Goal: Information Seeking & Learning: Learn about a topic

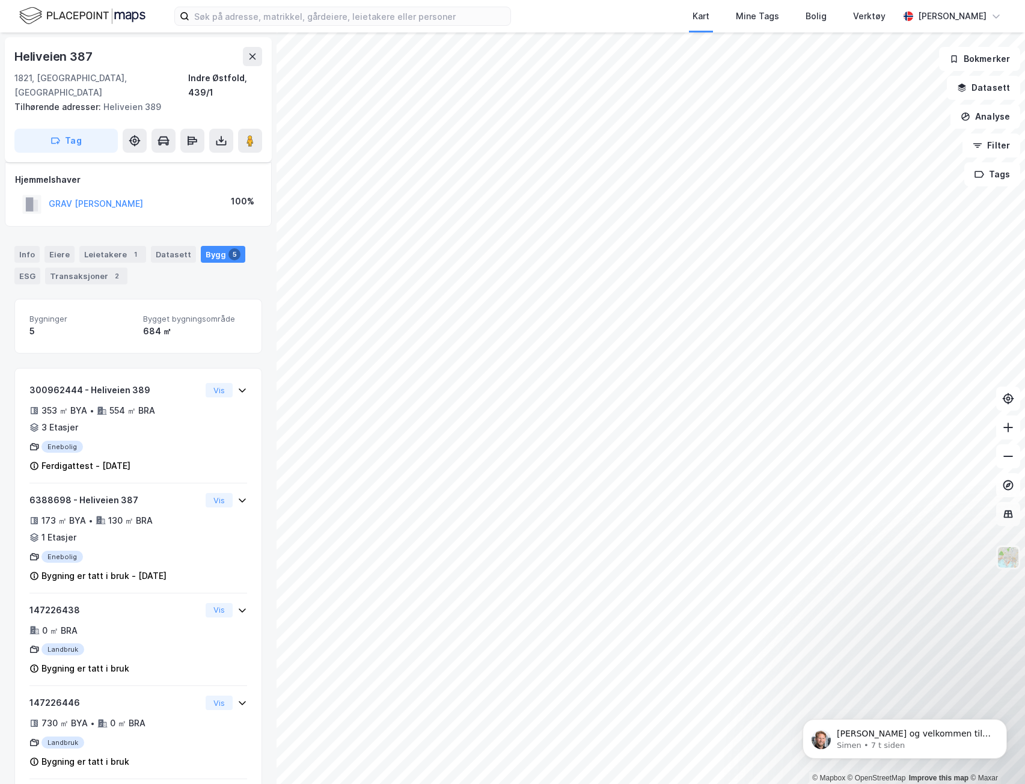
scroll to position [93, 0]
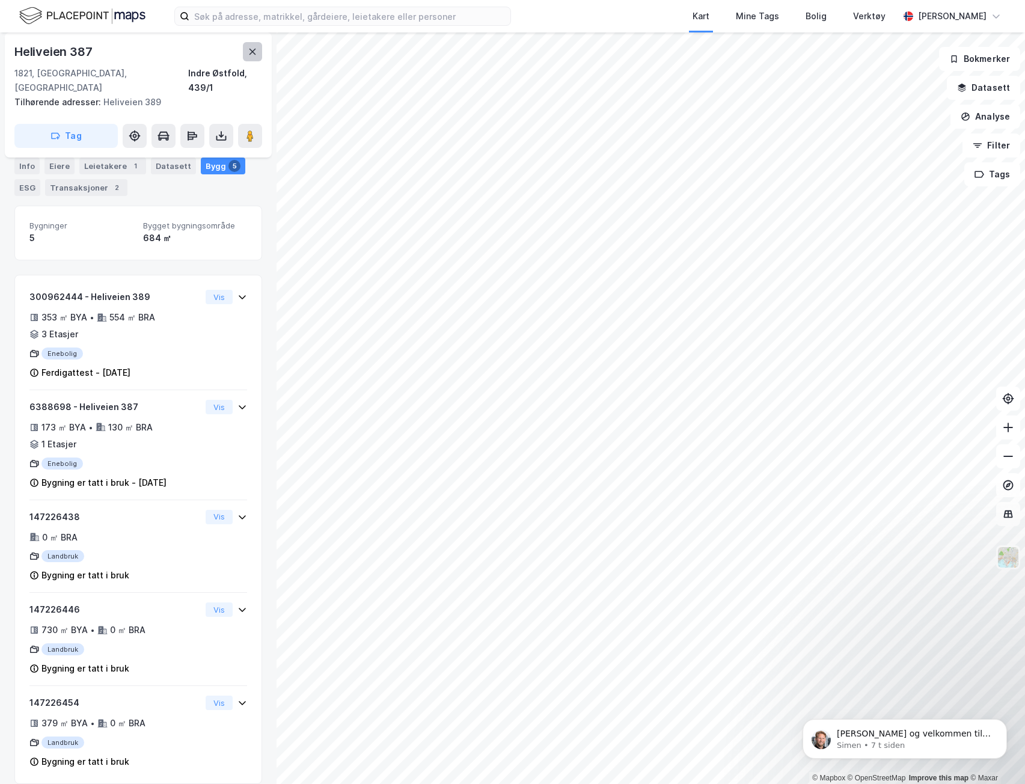
click at [245, 49] on button at bounding box center [252, 51] width 19 height 19
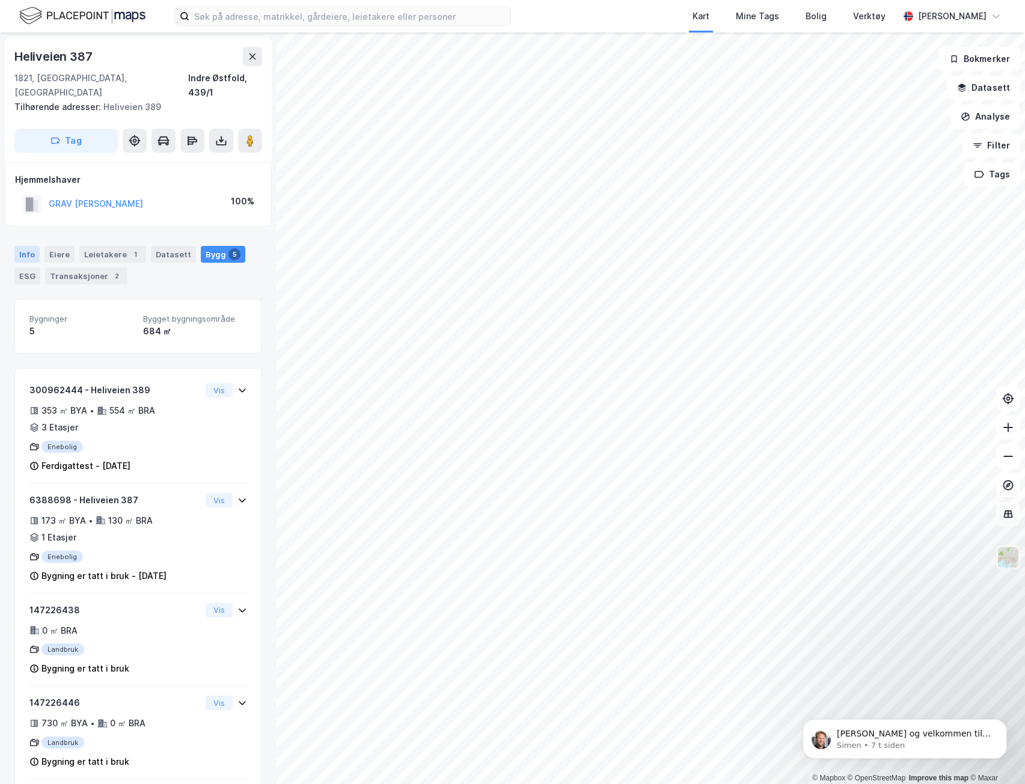
click at [29, 247] on div "Info" at bounding box center [26, 254] width 25 height 17
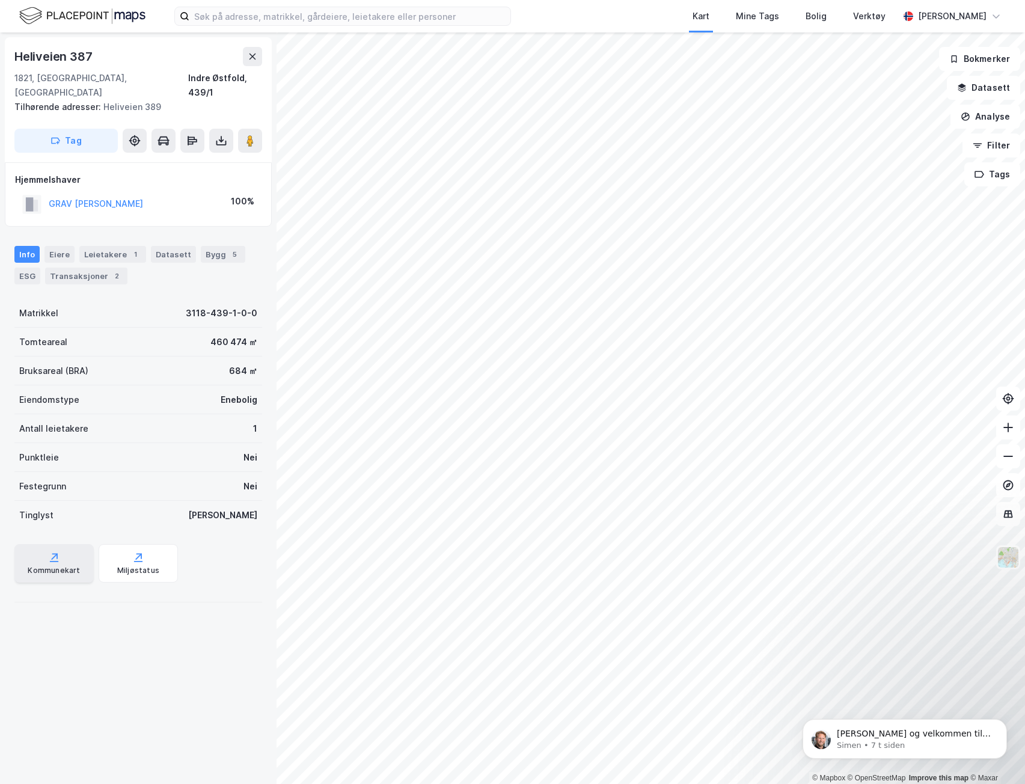
click at [40, 563] on div "Kommunekart" at bounding box center [53, 563] width 79 height 38
click at [1008, 563] on img at bounding box center [1007, 557] width 23 height 23
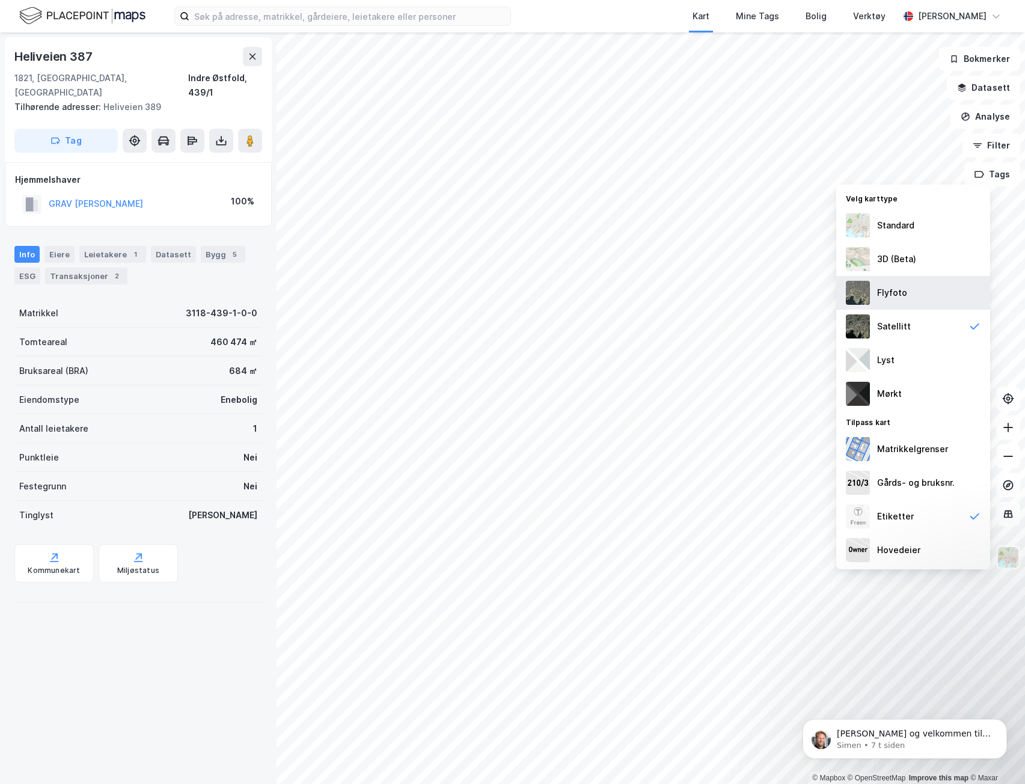
click at [900, 287] on div "Flyfoto" at bounding box center [892, 292] width 30 height 14
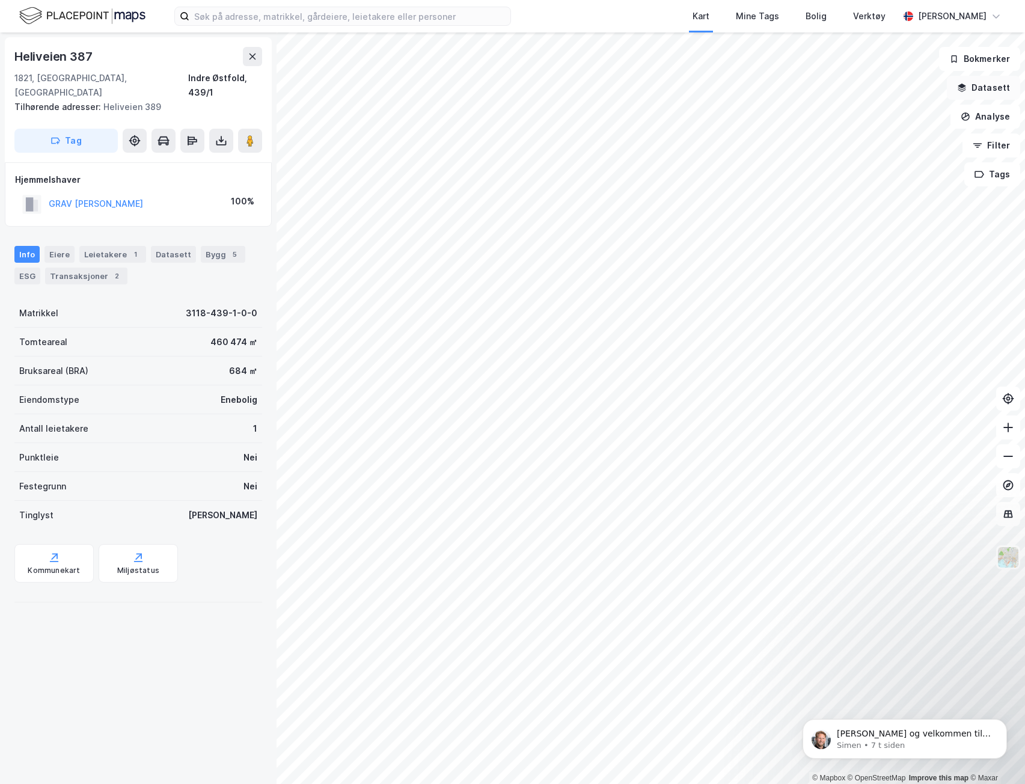
click at [981, 90] on button "Datasett" at bounding box center [983, 88] width 73 height 24
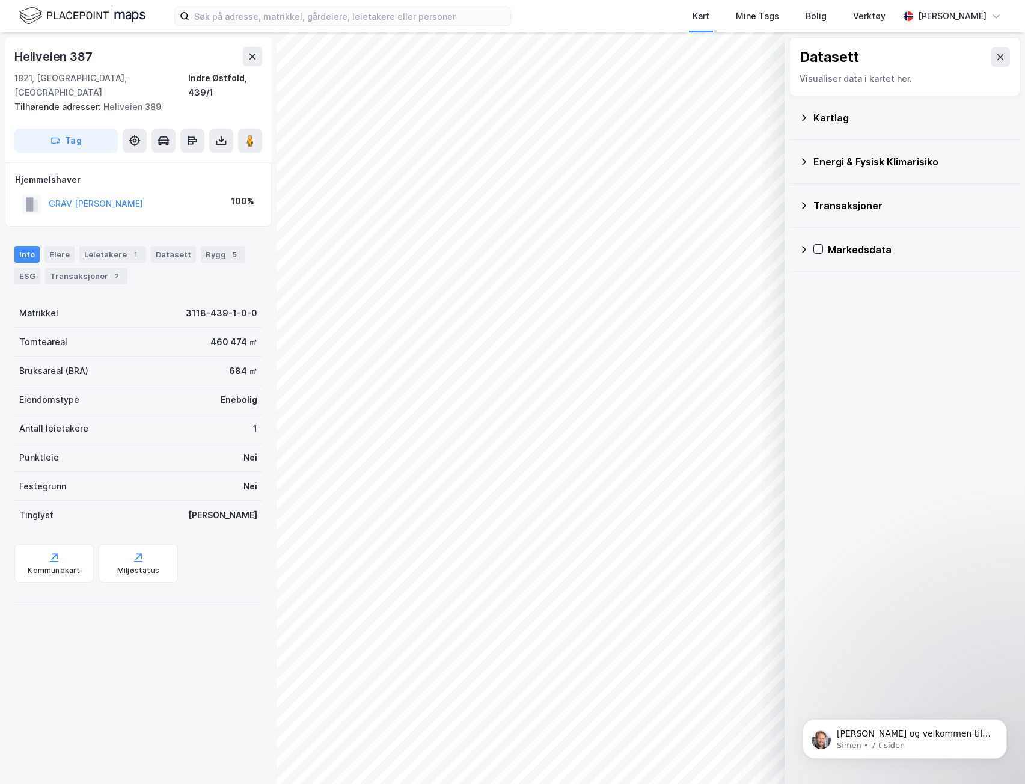
click at [788, 112] on div "Datasett Visualiser data i kartet her. Kartlag Energi & Fysisk Klimarisiko Tran…" at bounding box center [904, 154] width 240 height 244
click at [815, 114] on div "Kartlag" at bounding box center [911, 118] width 197 height 14
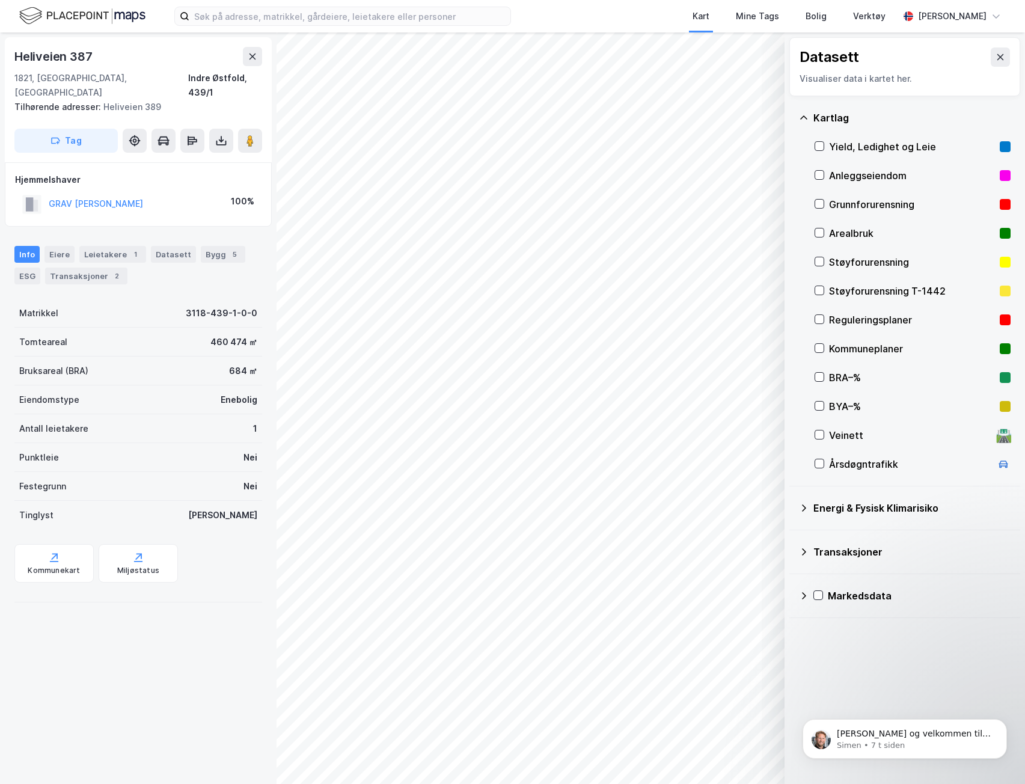
click at [858, 316] on div "Reguleringsplaner" at bounding box center [912, 320] width 166 height 14
click at [899, 350] on div "Kommuneplaner" at bounding box center [912, 348] width 166 height 14
click at [990, 64] on button at bounding box center [999, 56] width 19 height 19
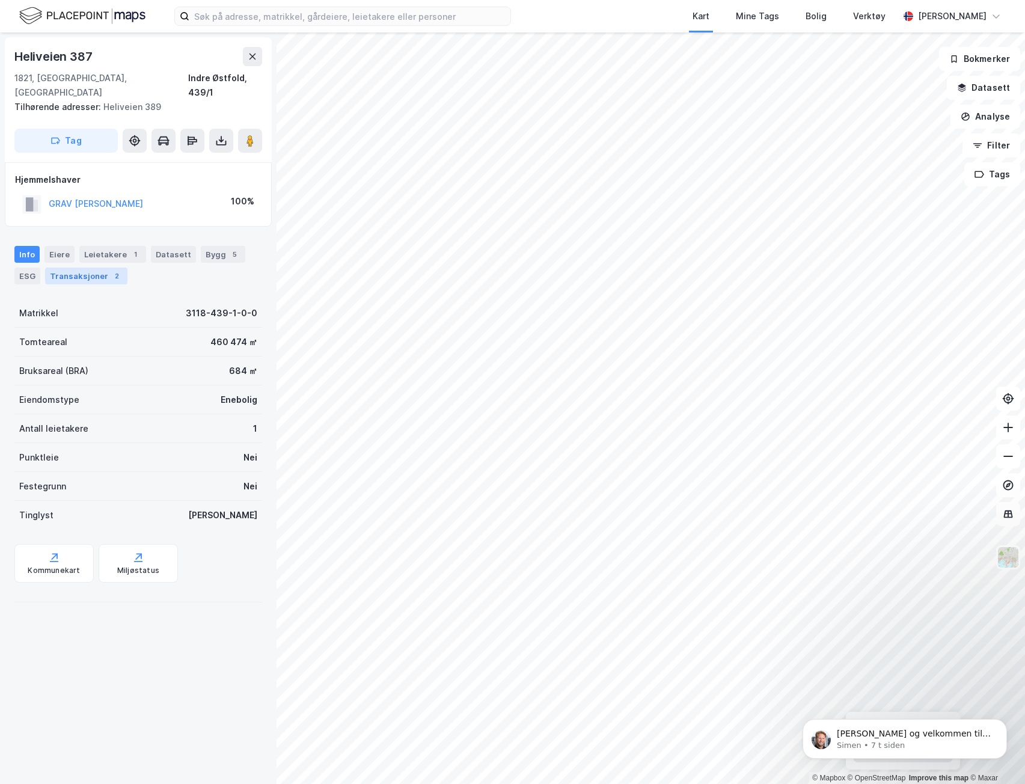
click at [98, 267] on div "Transaksjoner 2" at bounding box center [86, 275] width 82 height 17
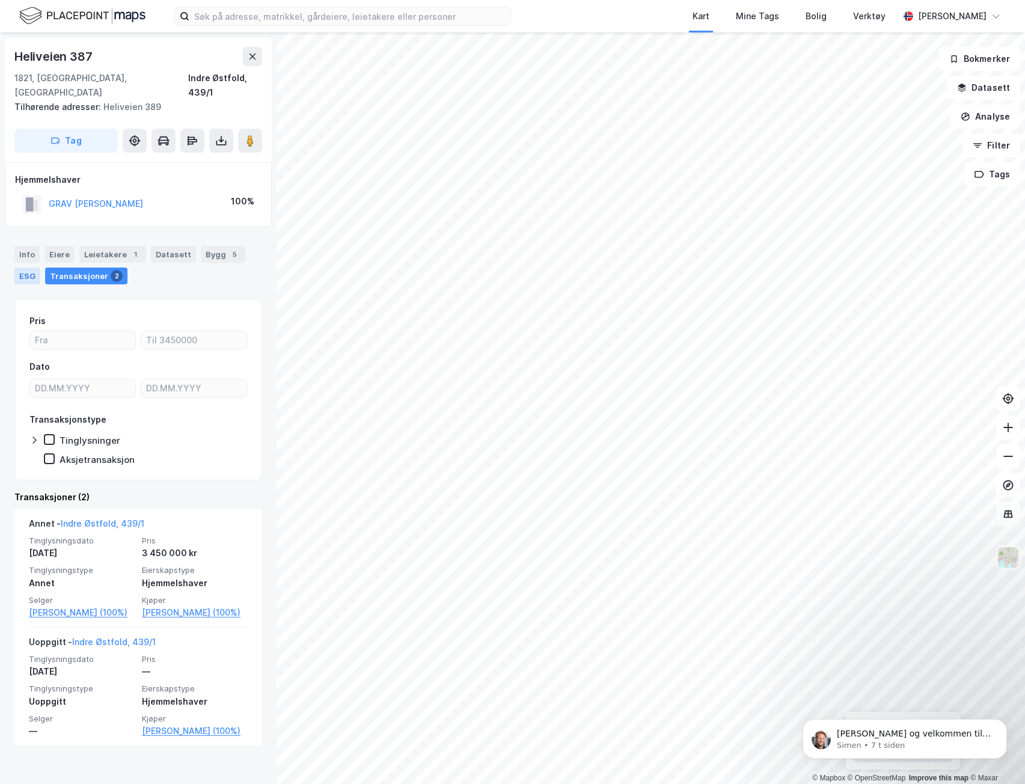
click at [31, 267] on div "ESG" at bounding box center [27, 275] width 26 height 17
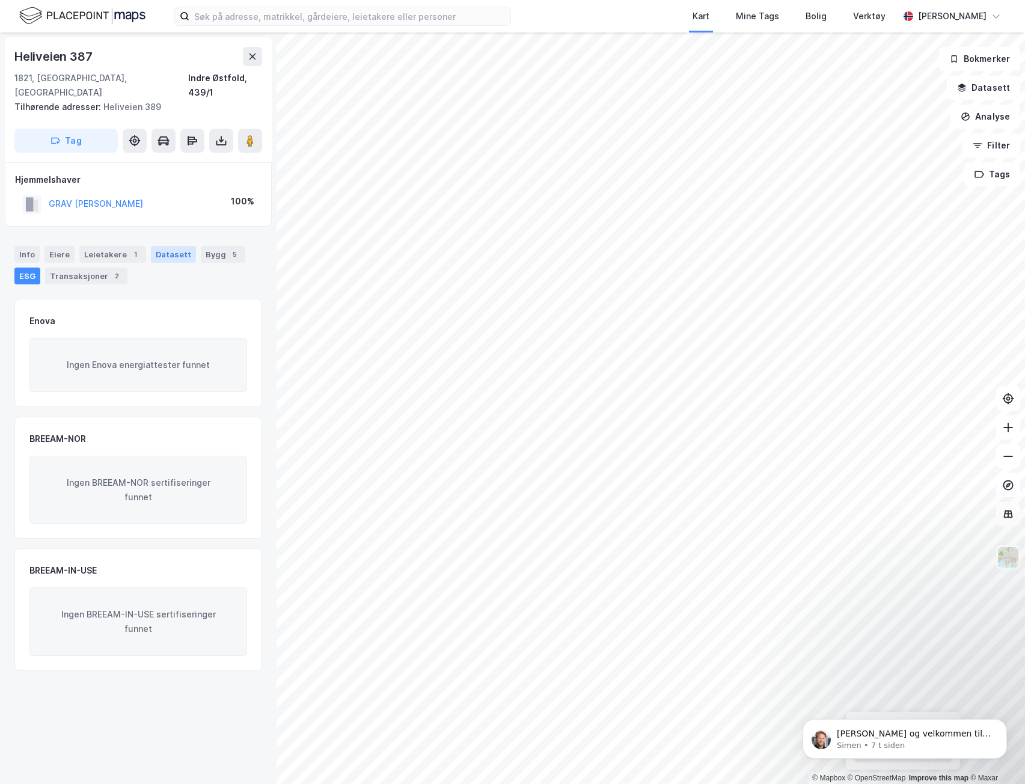
click at [151, 246] on div "Datasett" at bounding box center [173, 254] width 45 height 17
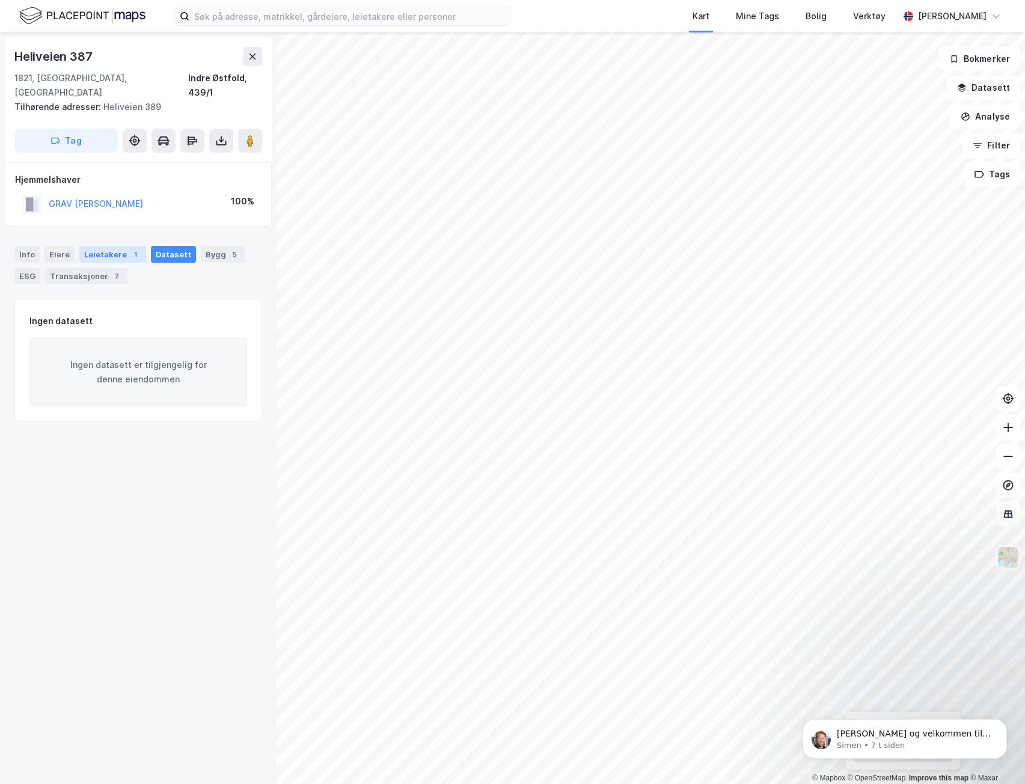
click at [120, 246] on div "Leietakere 1" at bounding box center [112, 254] width 67 height 17
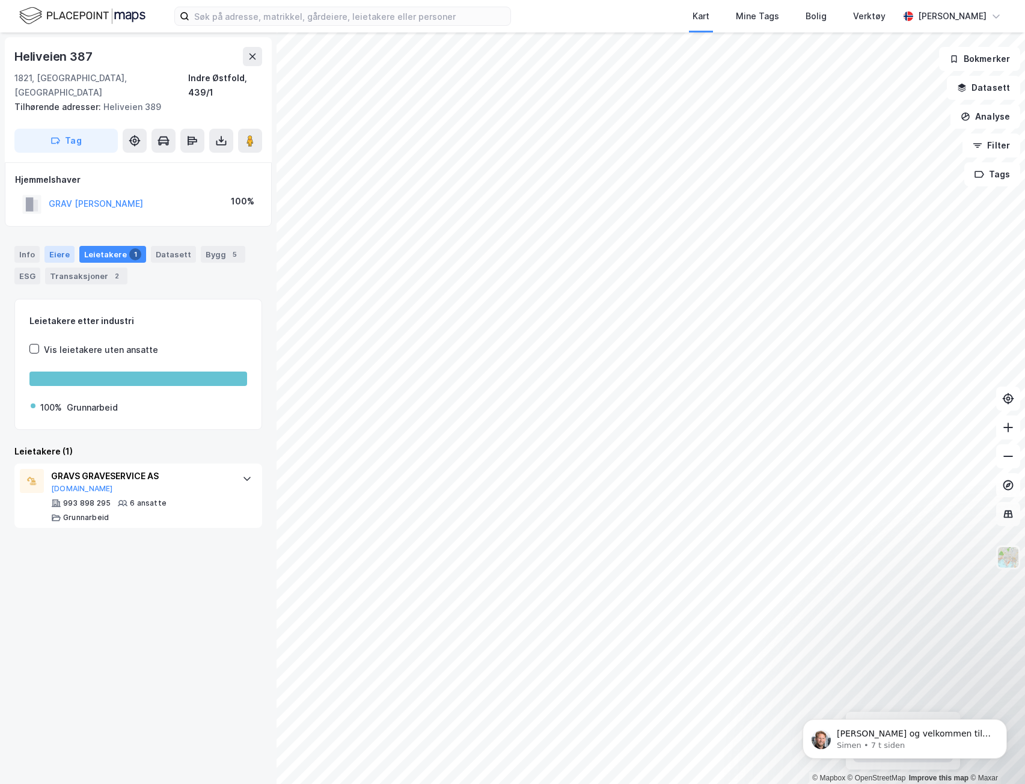
click at [50, 248] on div "Eiere" at bounding box center [59, 254] width 30 height 17
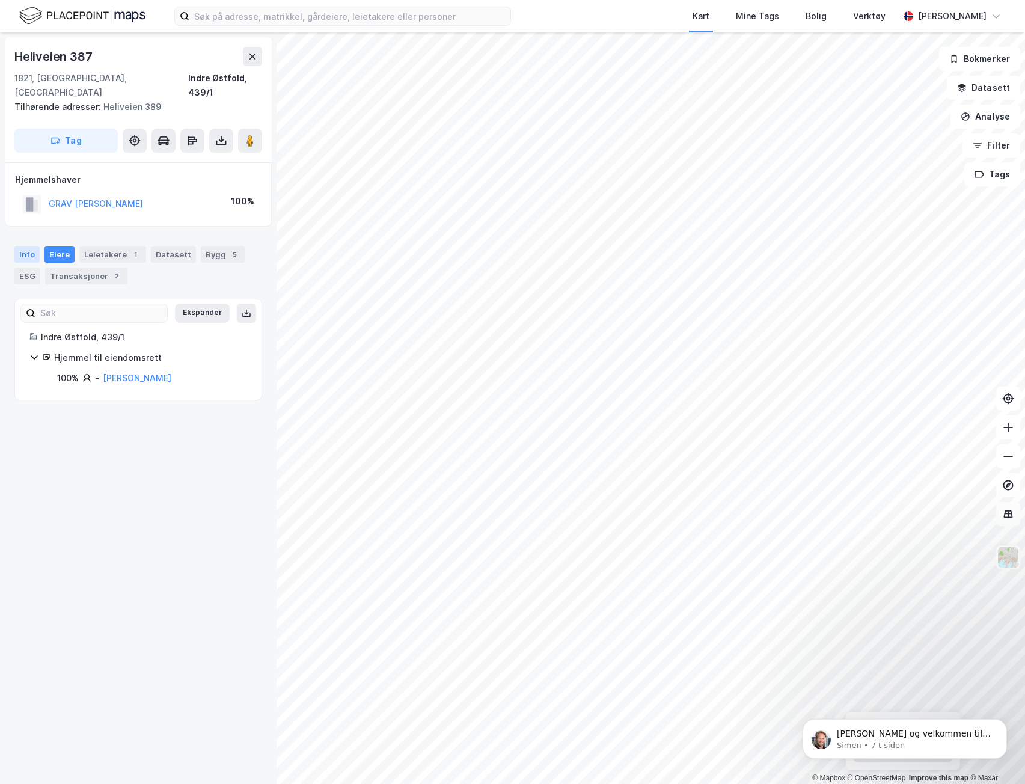
click at [28, 246] on div "Info" at bounding box center [26, 254] width 25 height 17
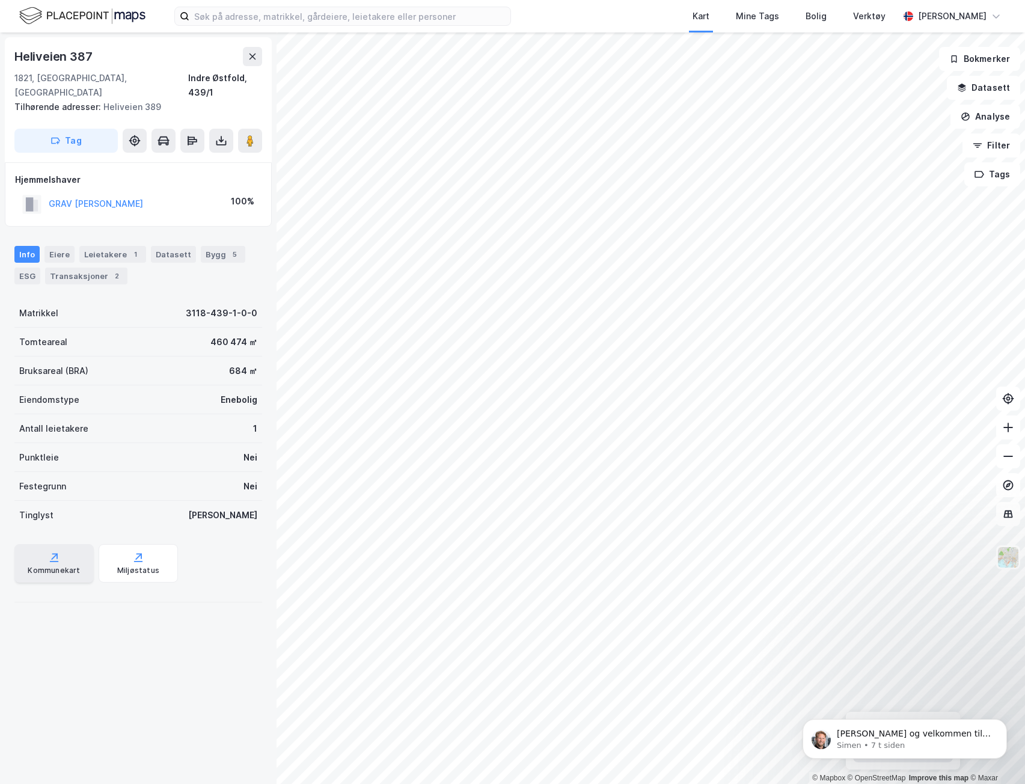
click at [68, 566] on div "Kommunekart" at bounding box center [54, 571] width 52 height 10
click at [1013, 563] on img at bounding box center [1007, 557] width 23 height 23
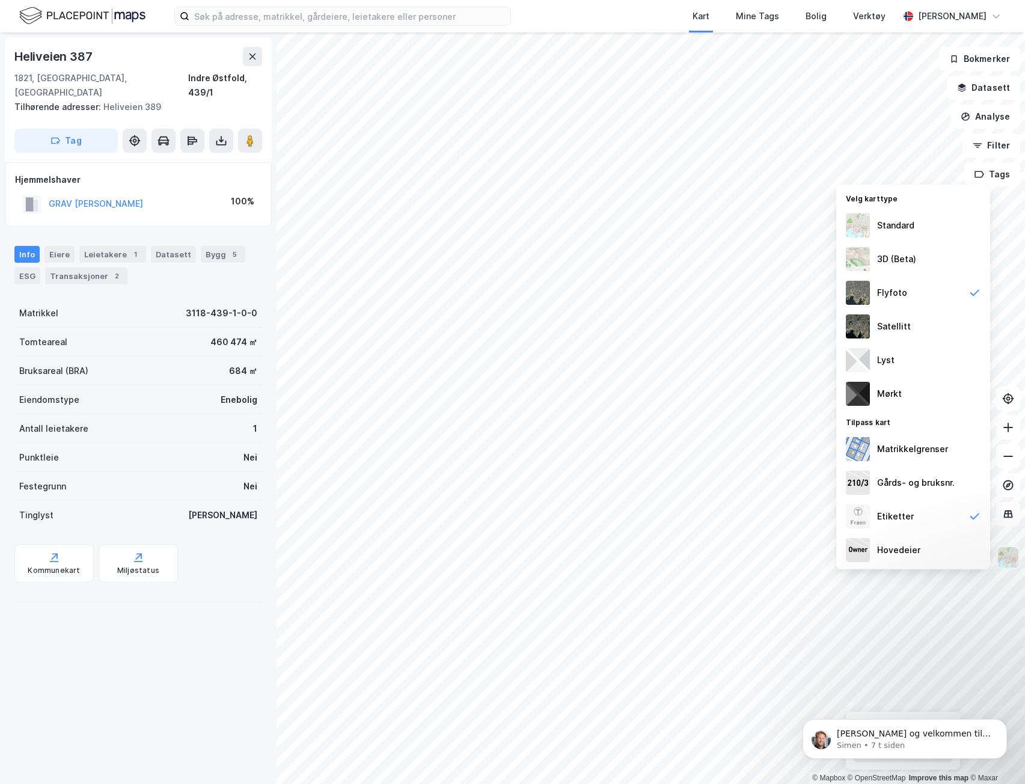
click at [1013, 563] on img at bounding box center [1007, 557] width 23 height 23
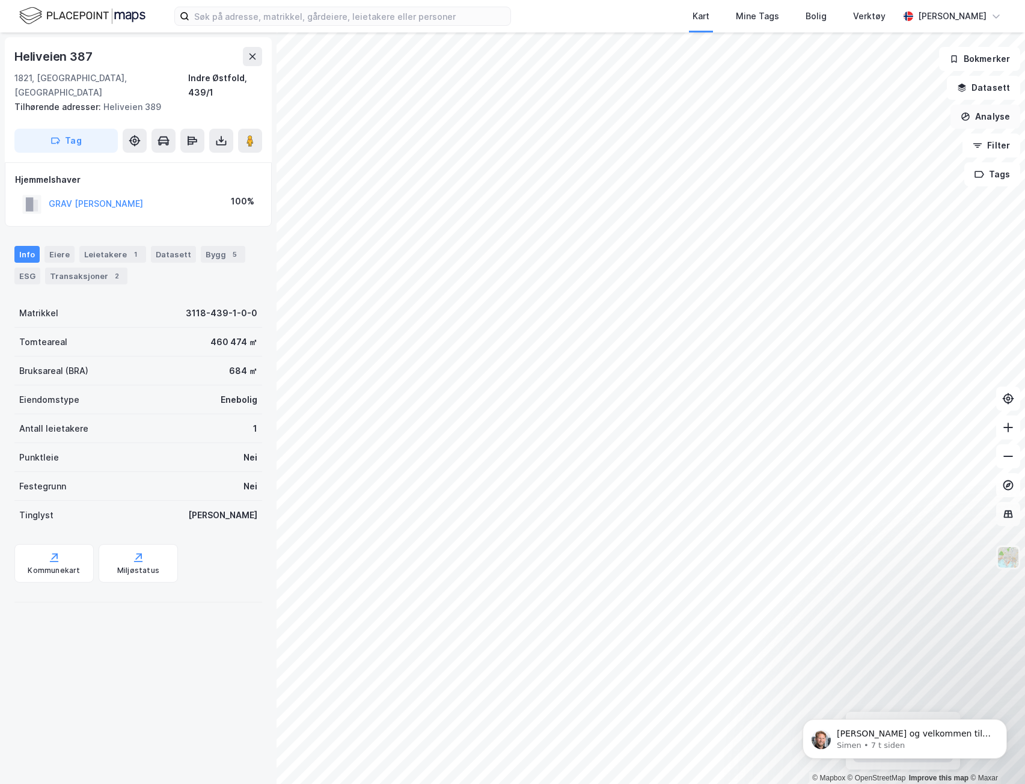
click at [990, 116] on button "Analyse" at bounding box center [985, 117] width 70 height 24
click at [895, 126] on div "Mål avstand" at bounding box center [873, 118] width 138 height 20
click at [742, 749] on button "Lukk" at bounding box center [757, 757] width 55 height 24
click at [992, 86] on button "Datasett" at bounding box center [983, 88] width 73 height 24
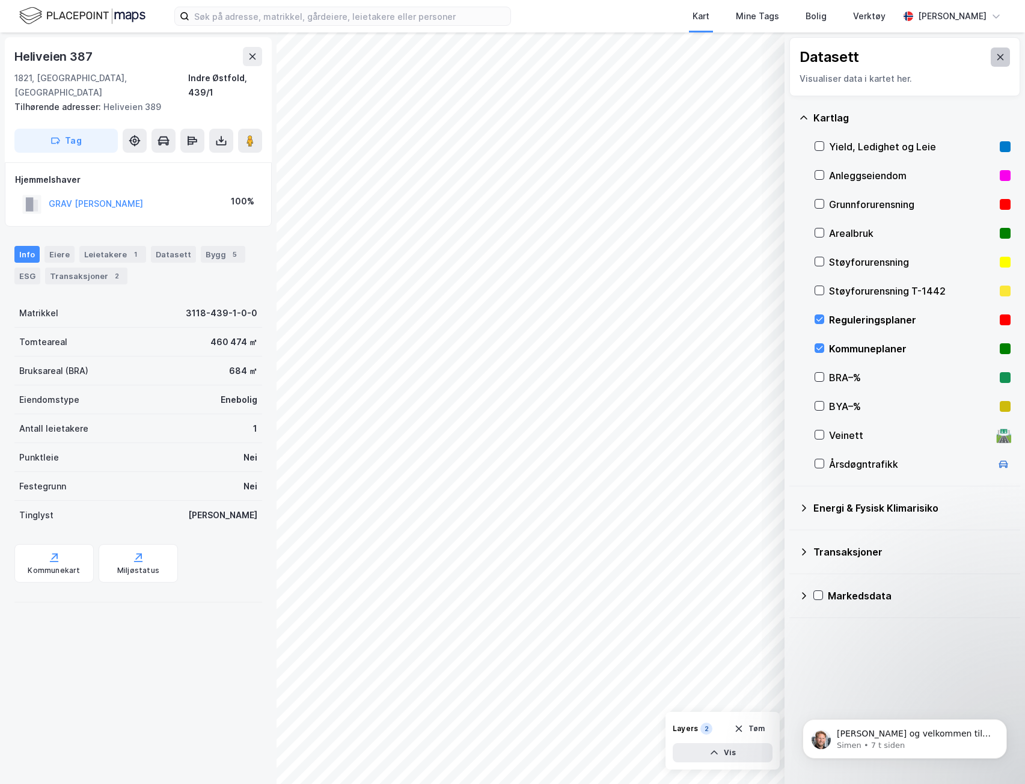
click at [995, 52] on icon at bounding box center [1000, 57] width 10 height 10
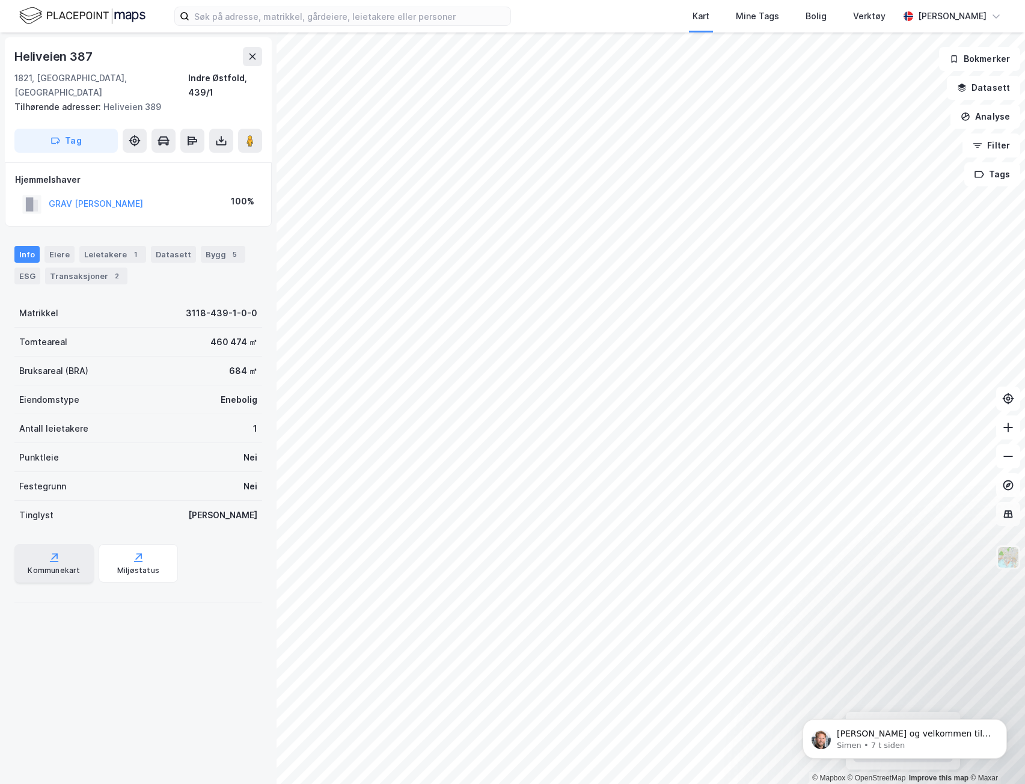
click at [61, 547] on div "Kommunekart" at bounding box center [53, 563] width 79 height 38
click at [1005, 509] on icon at bounding box center [1008, 514] width 12 height 12
click at [1018, 519] on div "© Mapbox © OpenStreetMap Improve this map © Maxar Heliveien 387 1821, [GEOGRAPH…" at bounding box center [512, 407] width 1025 height 751
click at [1013, 517] on icon at bounding box center [1008, 514] width 12 height 12
click at [1008, 487] on icon at bounding box center [1008, 485] width 12 height 12
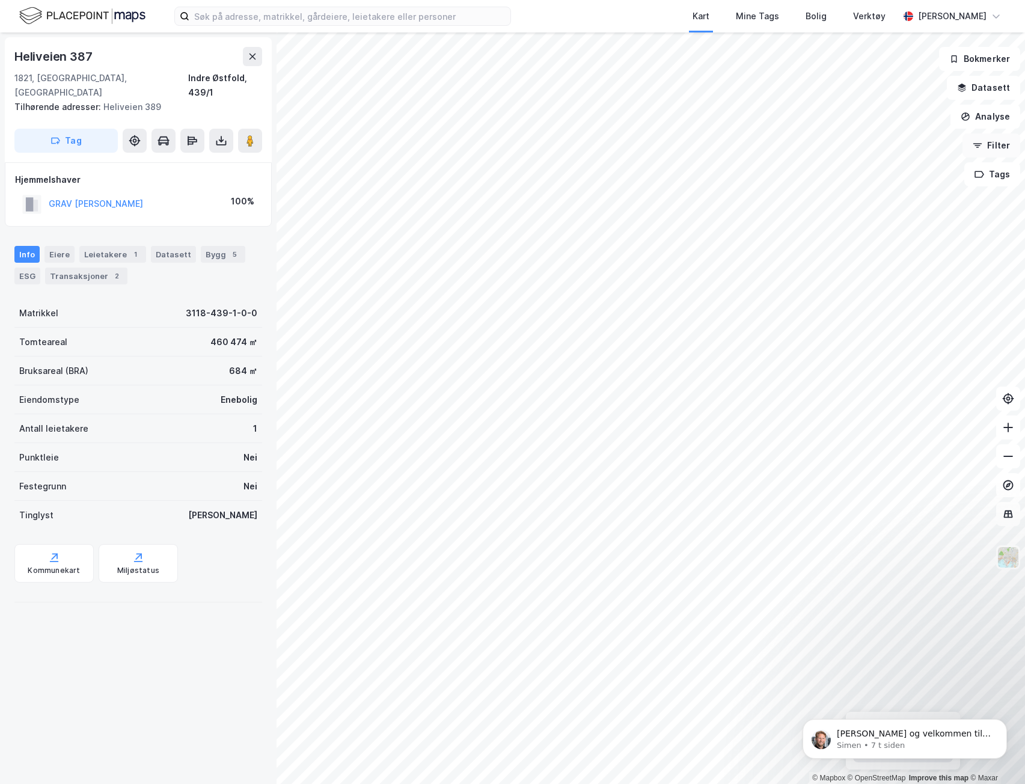
click at [990, 139] on button "Filter" at bounding box center [991, 145] width 58 height 24
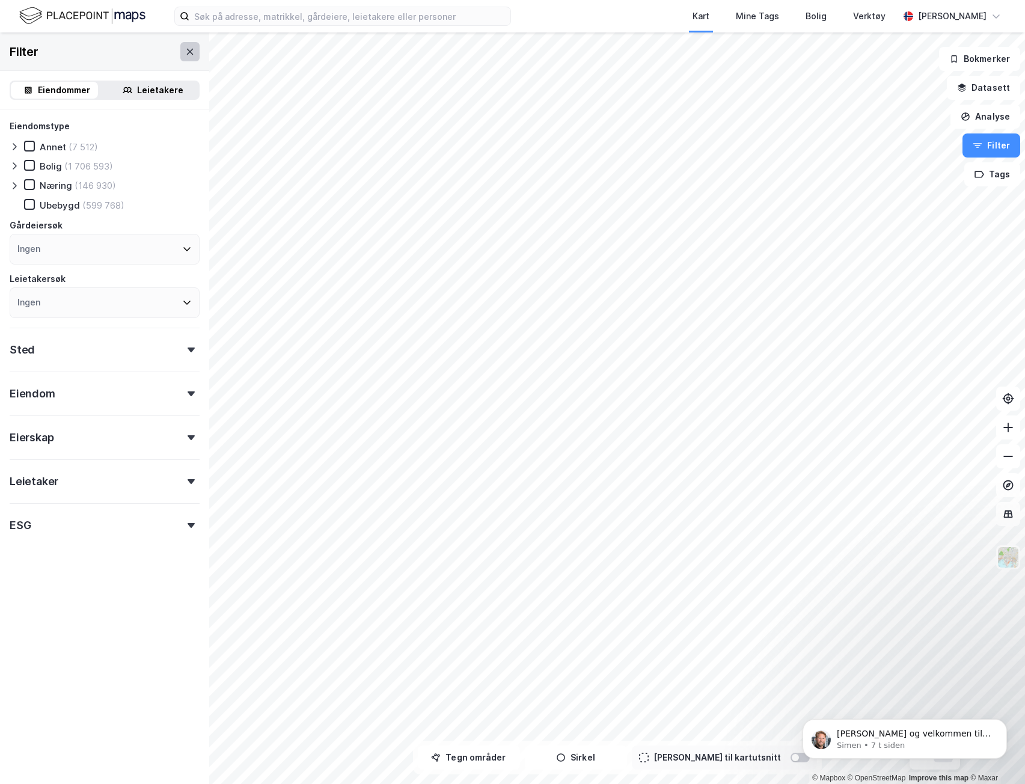
click at [189, 59] on button at bounding box center [189, 51] width 19 height 19
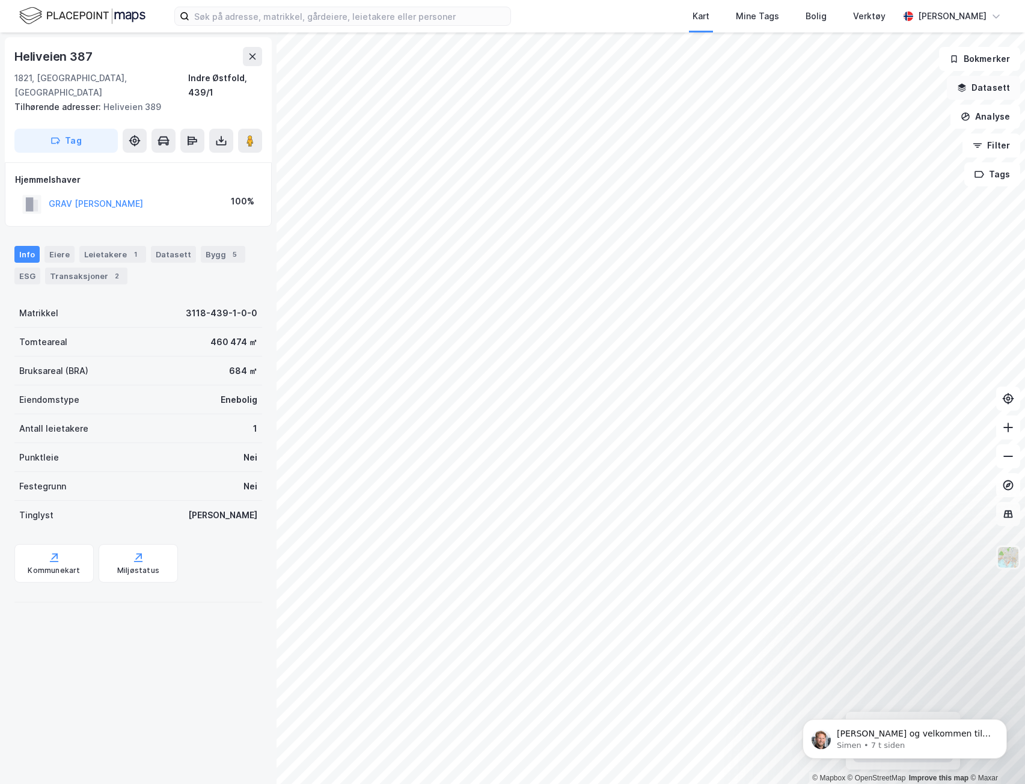
click at [989, 81] on button "Datasett" at bounding box center [983, 88] width 73 height 24
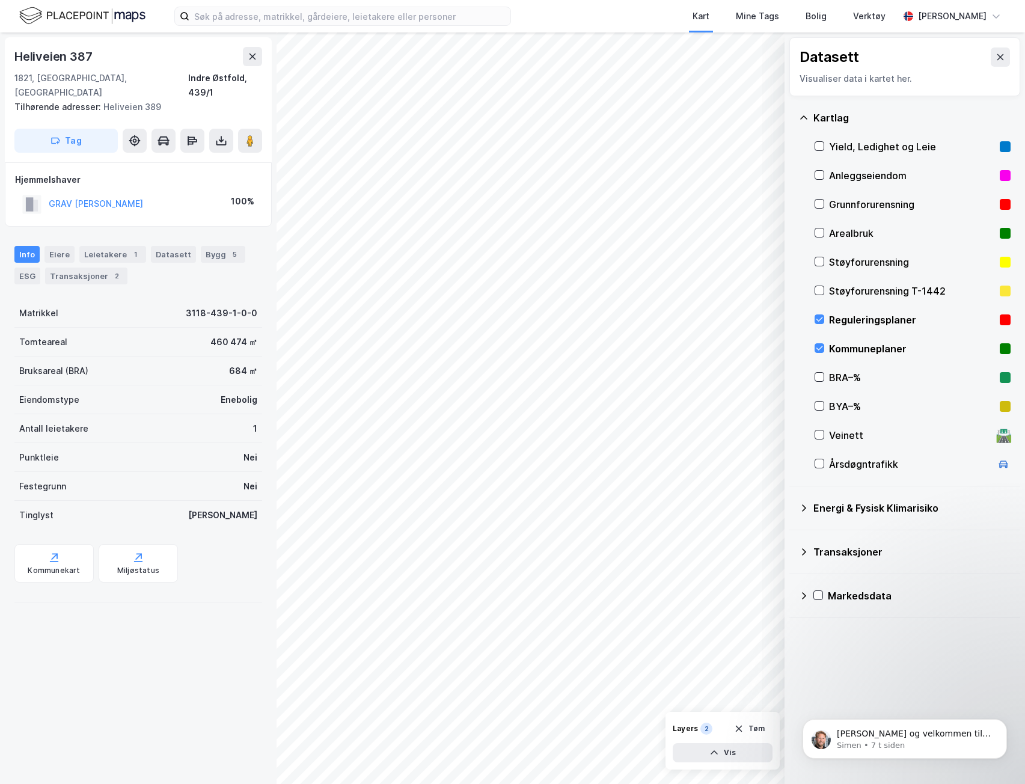
click at [838, 558] on div "Transaksjoner" at bounding box center [911, 552] width 197 height 14
click at [845, 554] on div "Transaksjoner" at bounding box center [911, 552] width 197 height 14
click at [819, 322] on icon at bounding box center [819, 319] width 8 height 8
click at [810, 349] on div "Kartlag Yield, Ledighet og Leie Anleggseiendom Grunnforurensning Arealbruk Støy…" at bounding box center [904, 291] width 231 height 390
drag, startPoint x: 817, startPoint y: 349, endPoint x: 808, endPoint y: 358, distance: 12.3
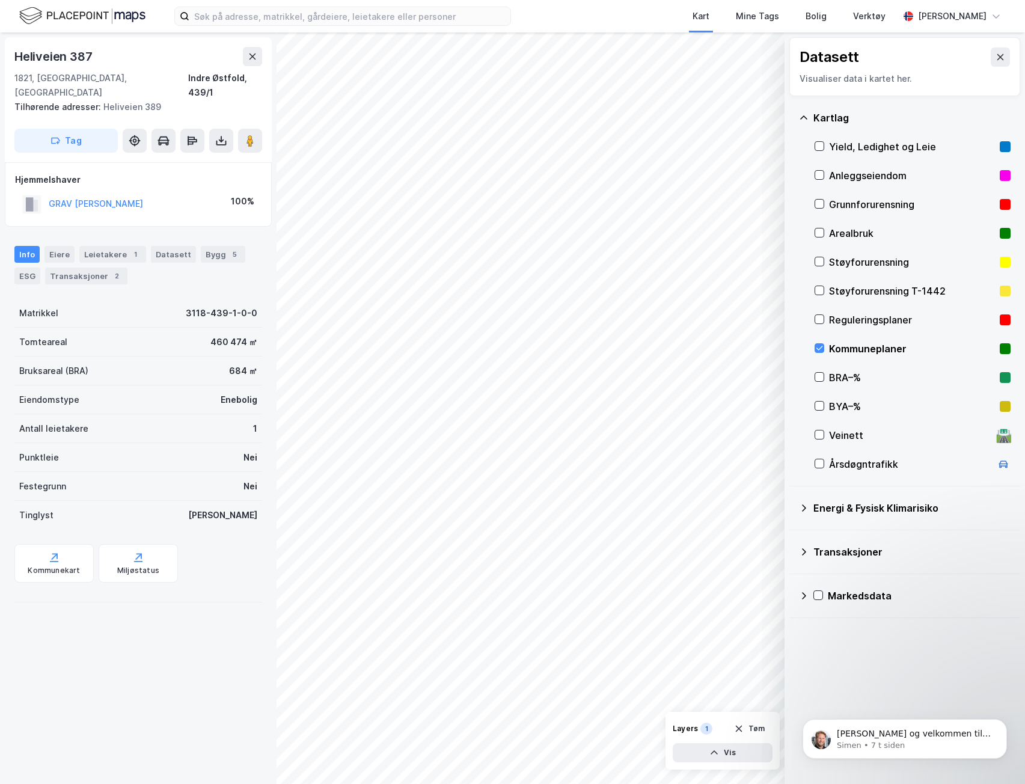
click at [817, 349] on icon at bounding box center [819, 348] width 8 height 8
click at [846, 340] on div "Kommuneplaner" at bounding box center [912, 348] width 196 height 29
click at [736, 762] on div "Layers 1 Tøm Vis" at bounding box center [722, 741] width 114 height 58
click at [737, 755] on button "Vis" at bounding box center [723, 752] width 100 height 19
click at [720, 727] on icon at bounding box center [717, 726] width 8 height 5
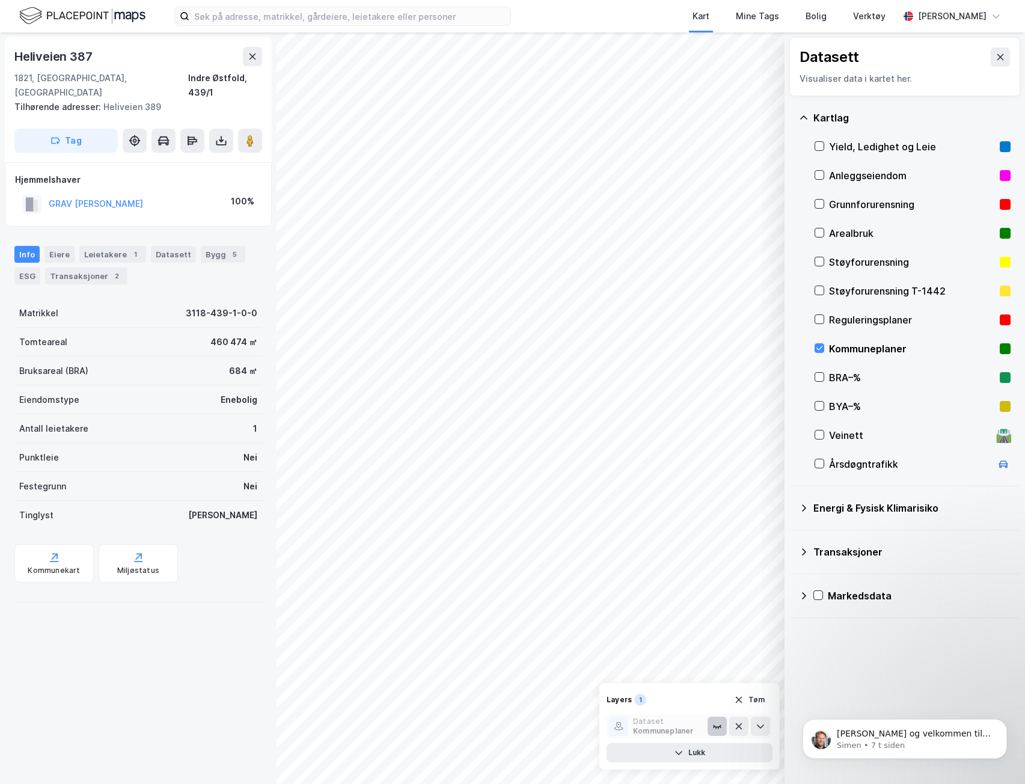
click at [720, 727] on icon at bounding box center [720, 726] width 1 height 1
click at [731, 743] on button "Lukk" at bounding box center [689, 752] width 166 height 19
click at [822, 350] on icon at bounding box center [819, 348] width 8 height 8
click at [995, 53] on icon at bounding box center [1000, 57] width 10 height 10
